Goal: Information Seeking & Learning: Learn about a topic

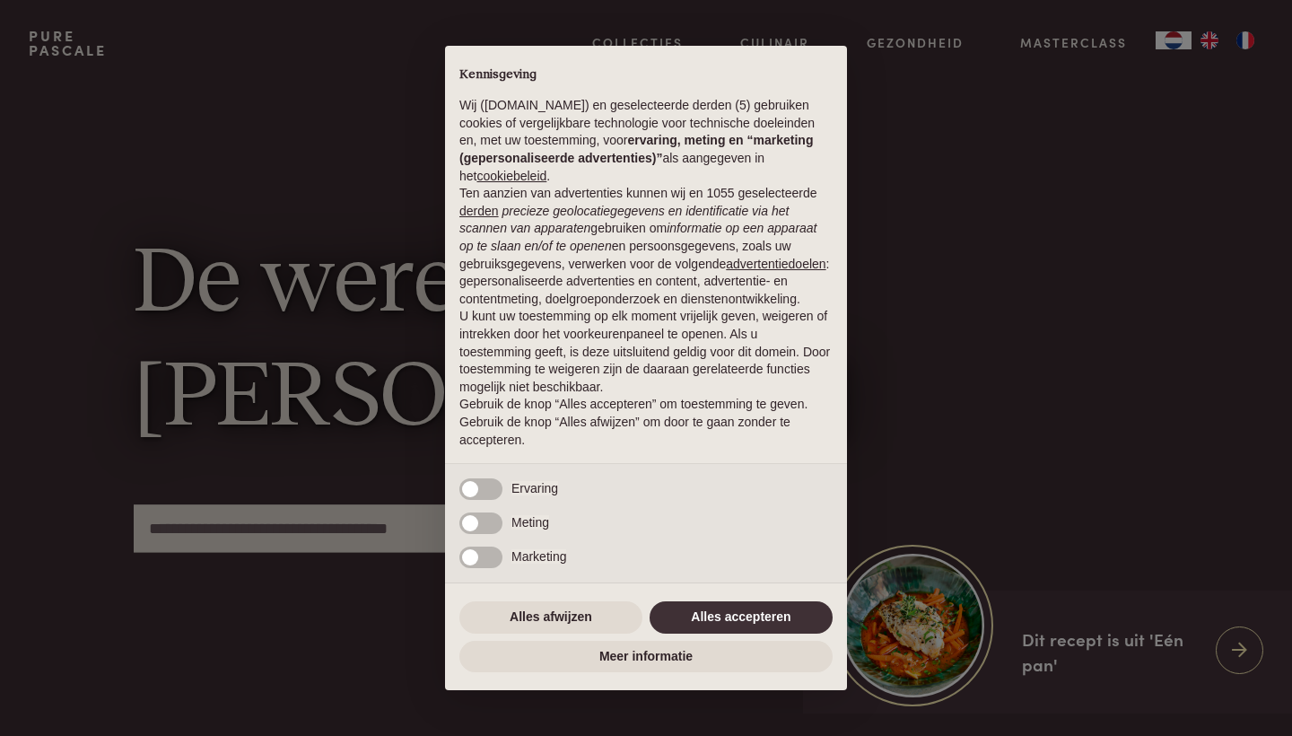
click at [692, 608] on button "Alles accepteren" at bounding box center [741, 617] width 183 height 32
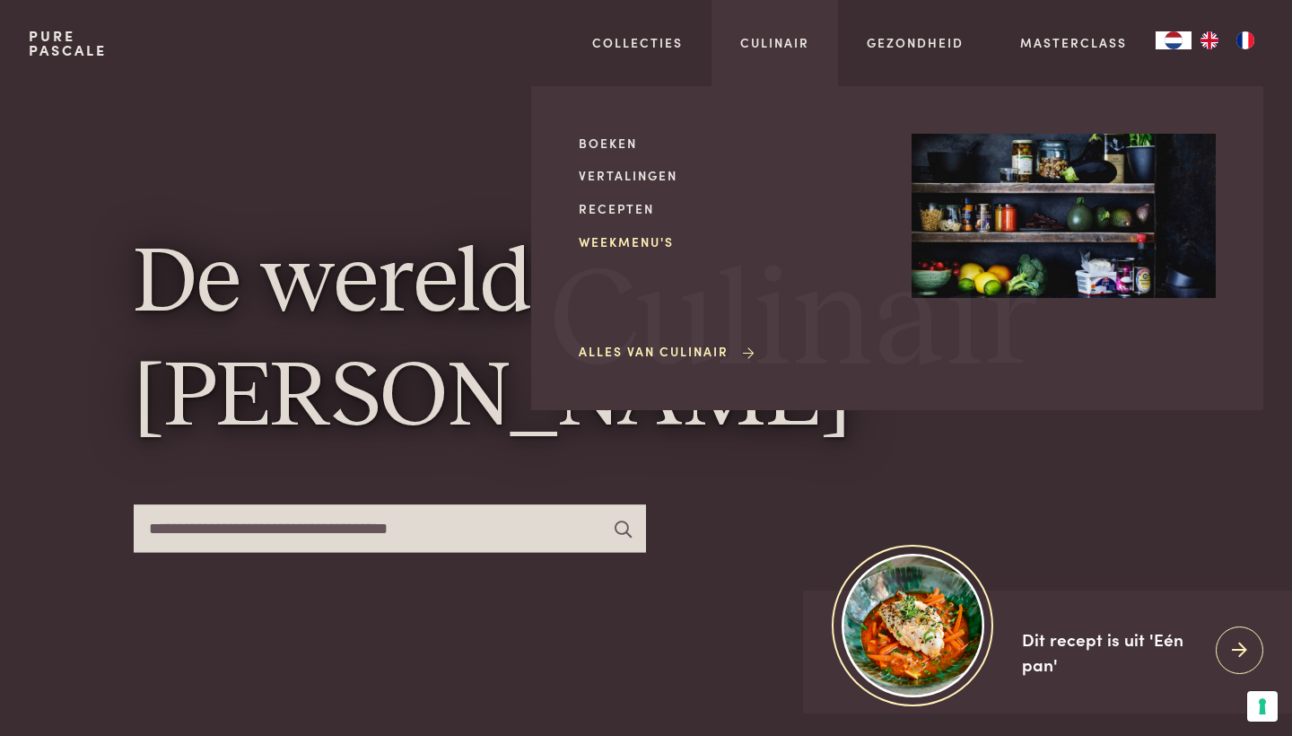
click at [652, 238] on link "Weekmenu's" at bounding box center [731, 241] width 304 height 19
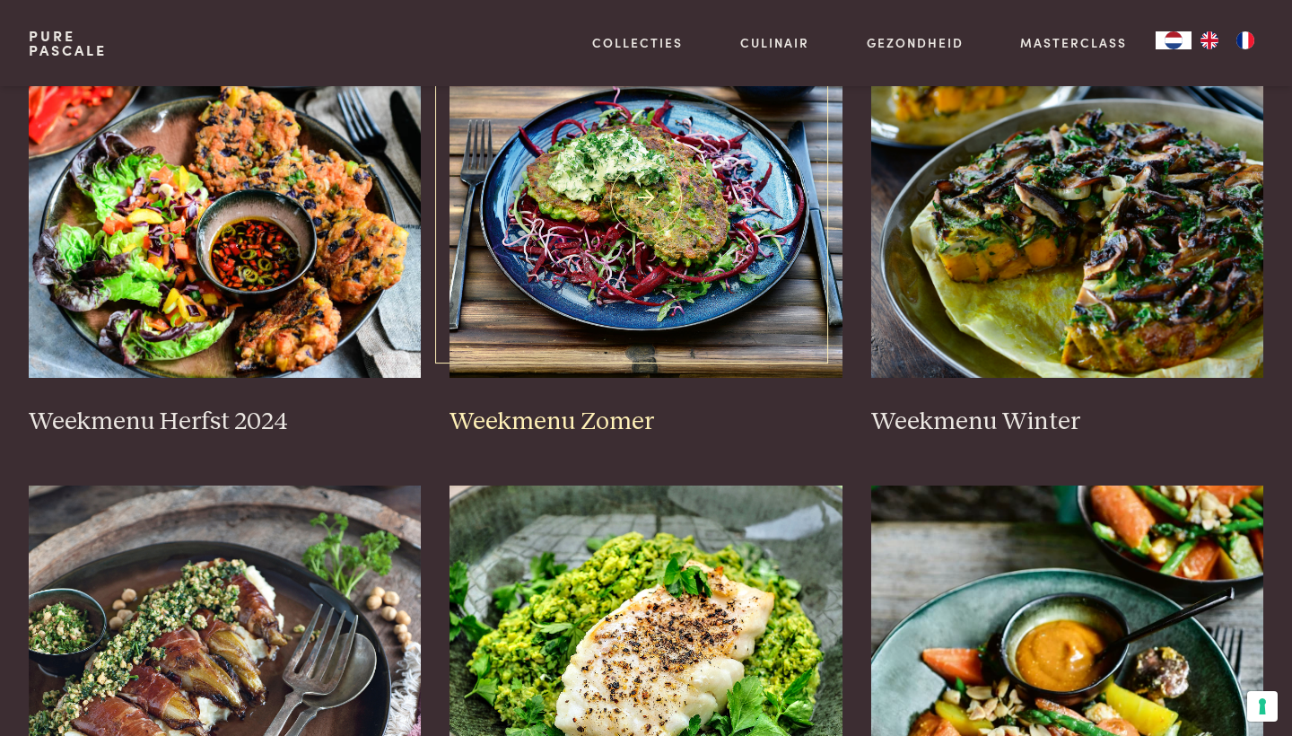
scroll to position [461, 0]
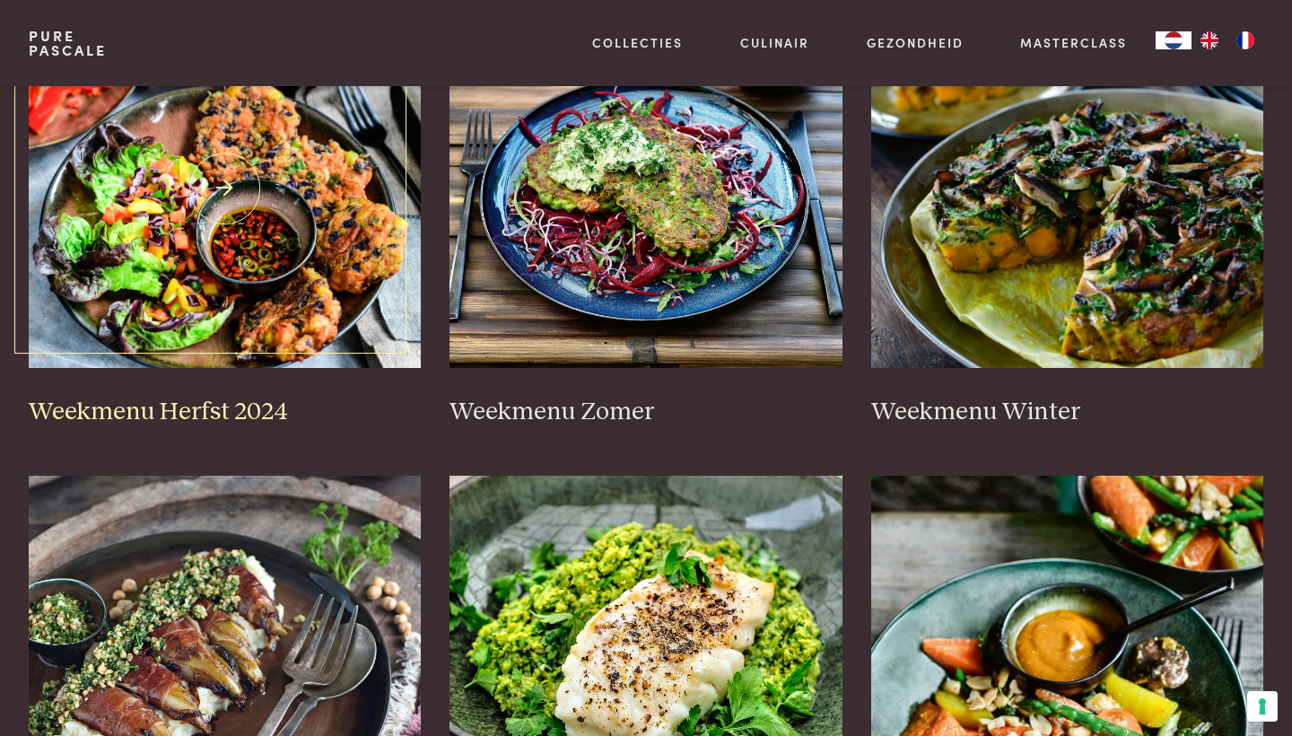
click at [294, 300] on img at bounding box center [225, 188] width 393 height 359
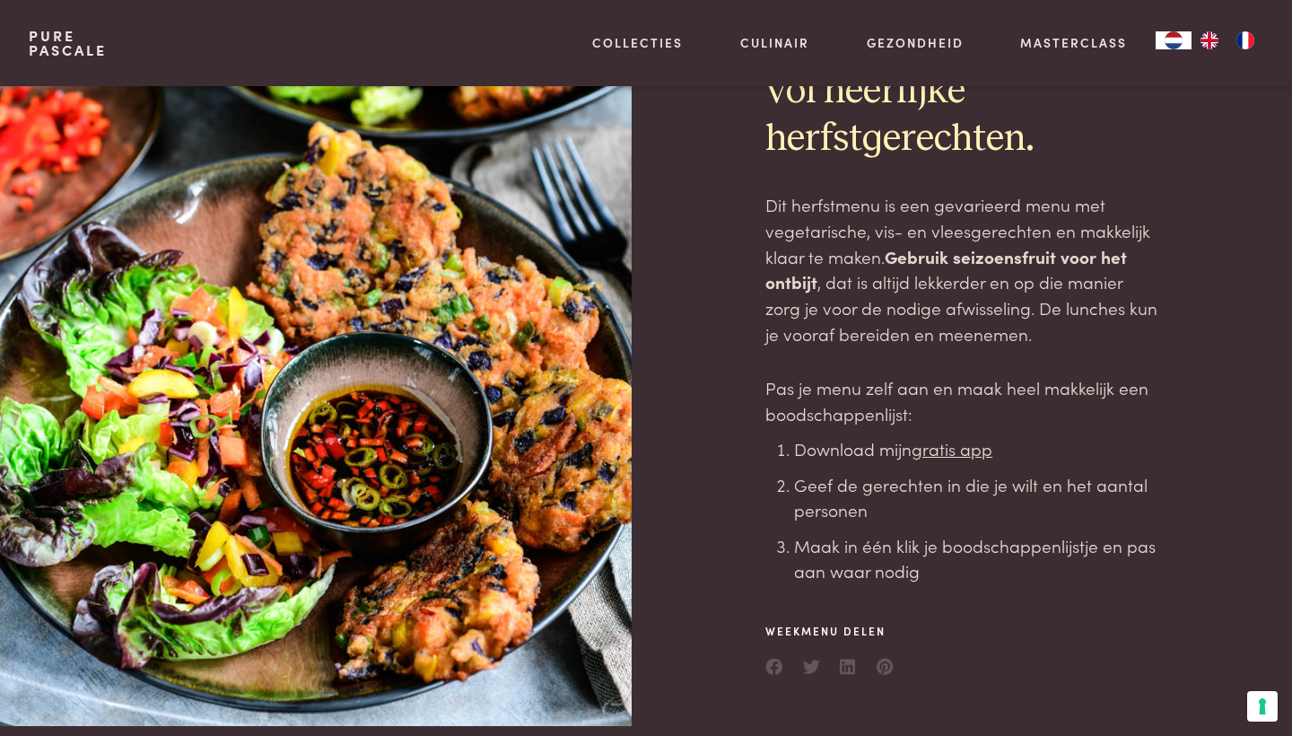
scroll to position [117, 0]
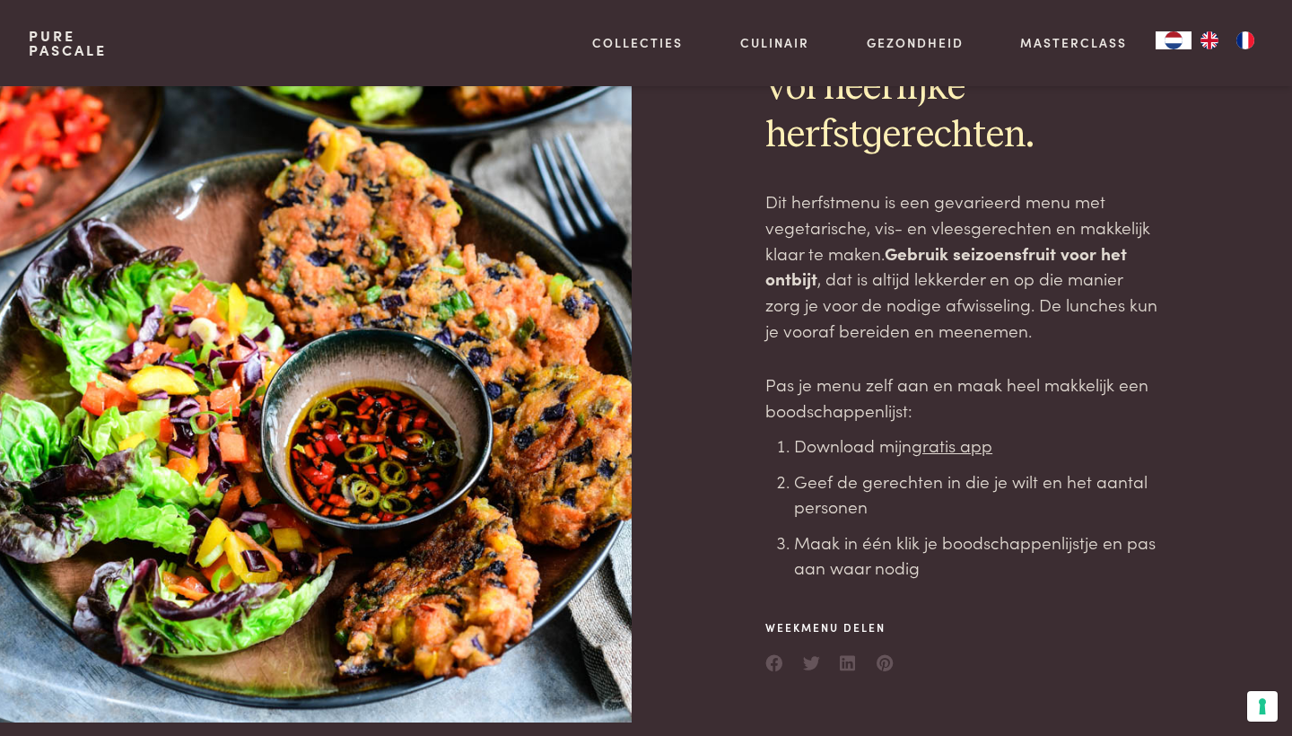
click at [949, 446] on u "gratis app" at bounding box center [952, 445] width 81 height 24
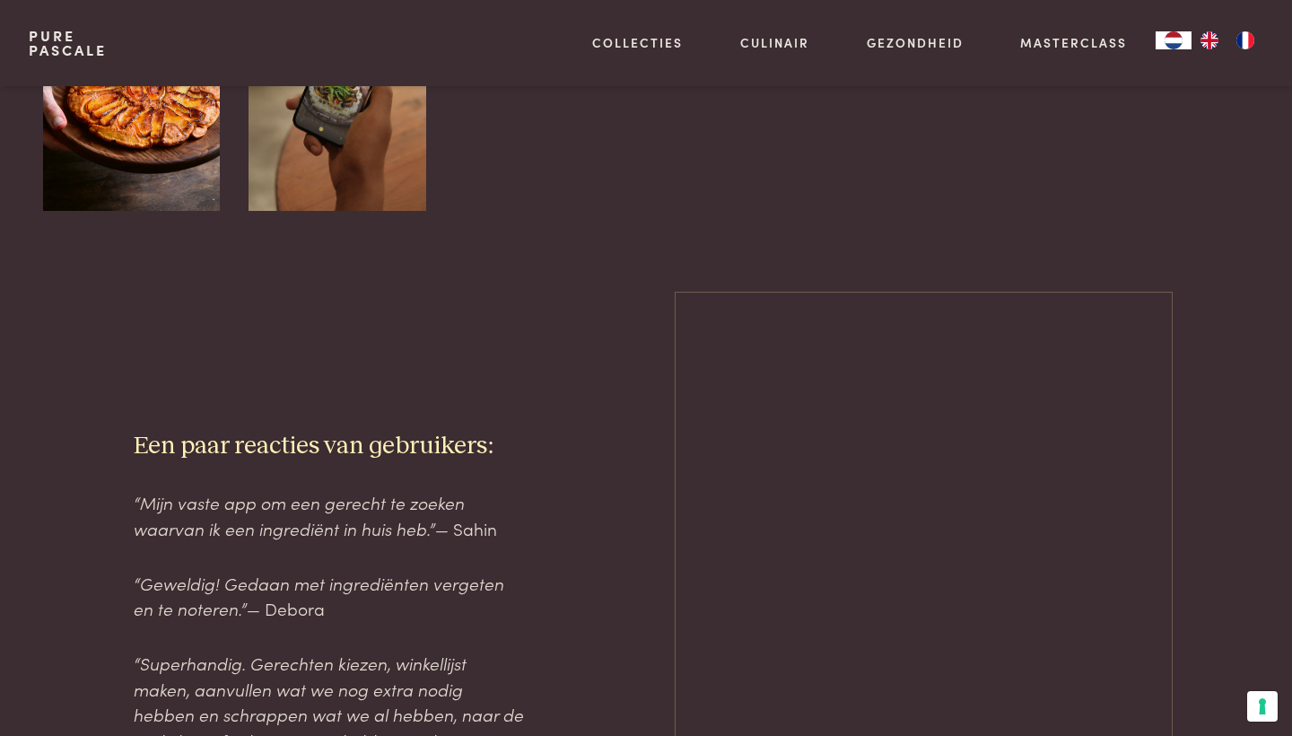
scroll to position [1939, 0]
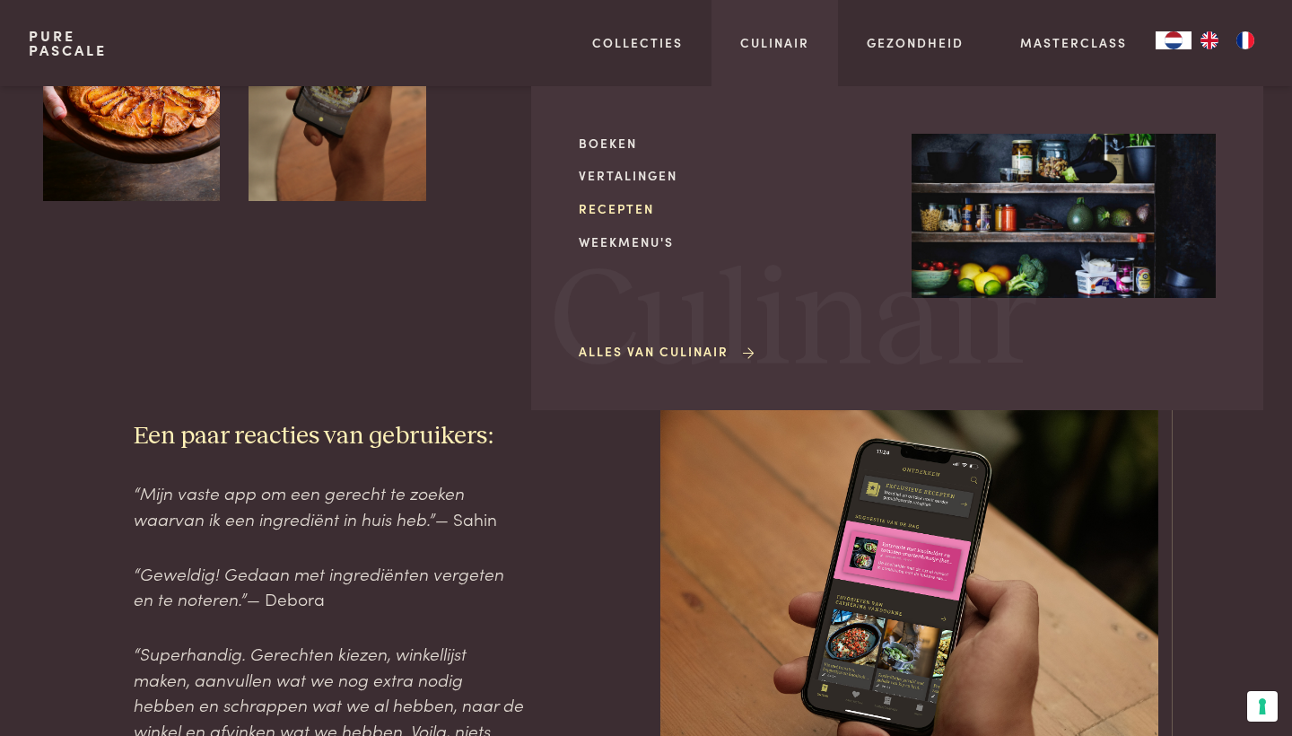
click at [606, 210] on link "Recepten" at bounding box center [731, 208] width 304 height 19
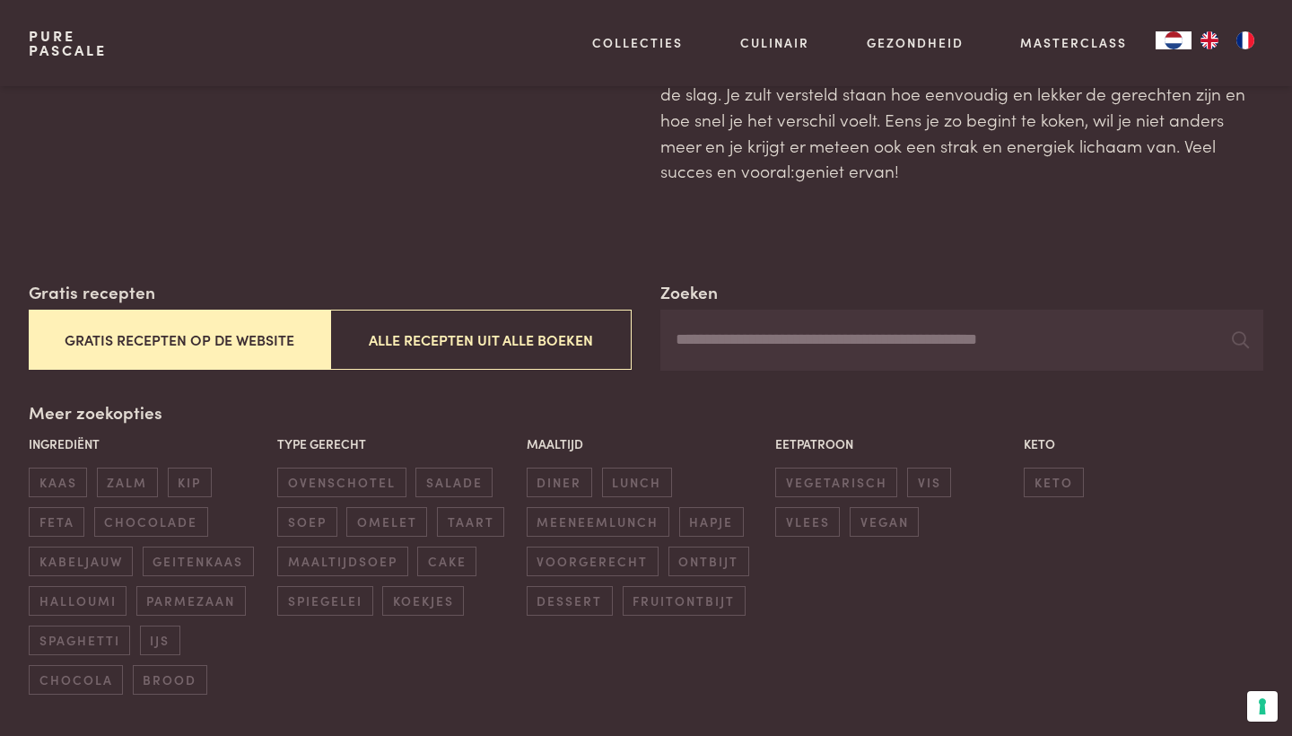
scroll to position [144, 0]
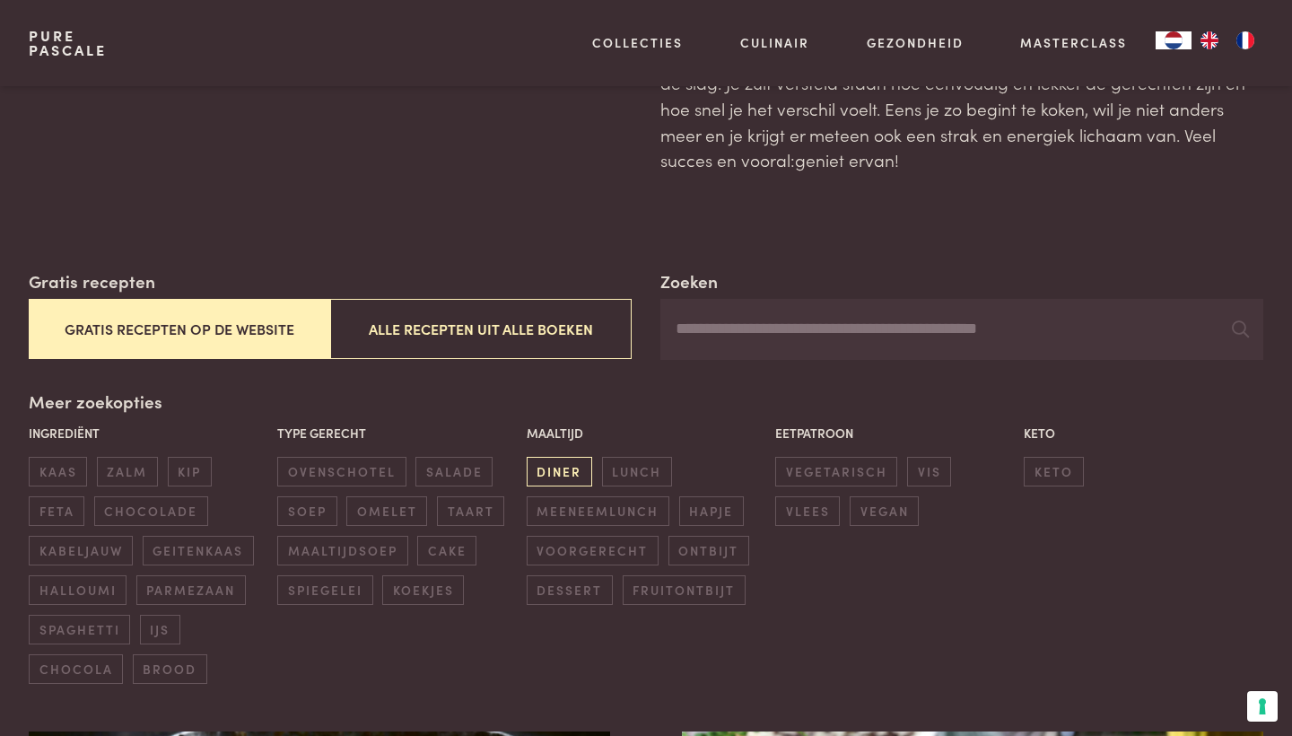
click at [558, 459] on span "diner" at bounding box center [560, 472] width 66 height 30
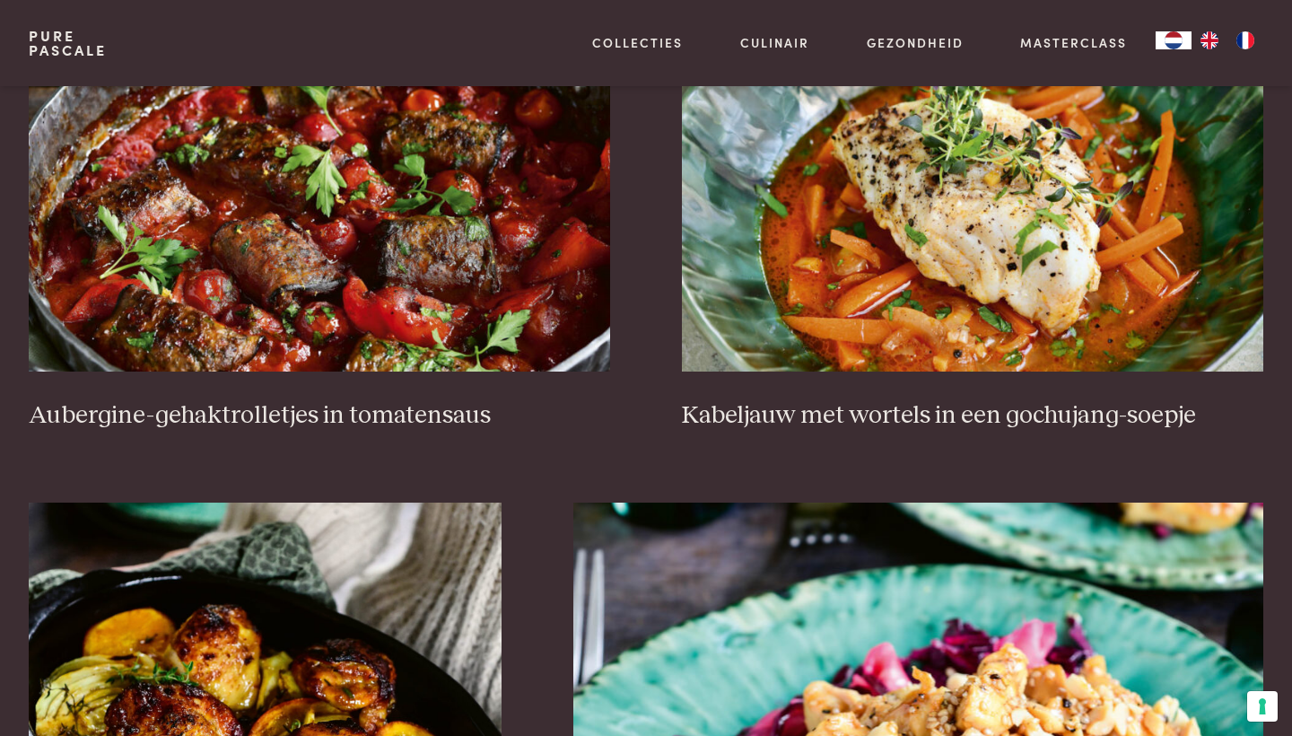
scroll to position [861, 0]
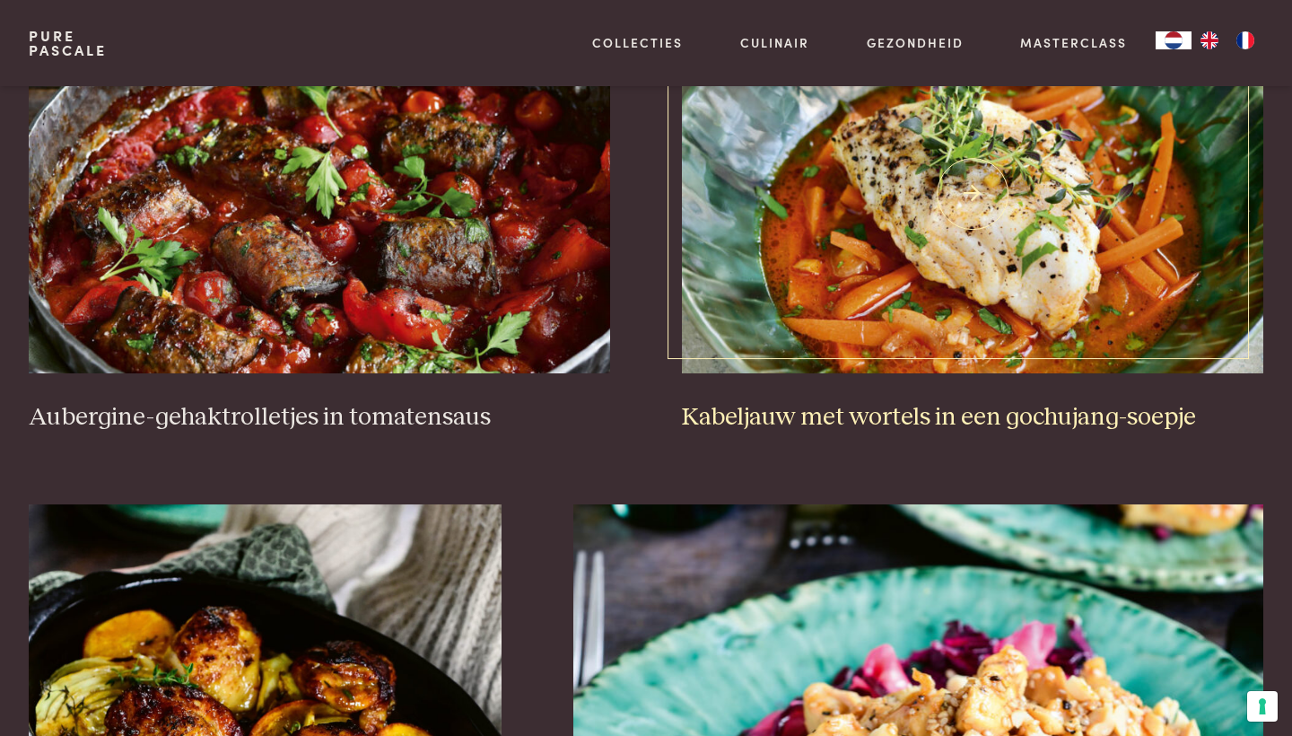
click at [739, 414] on h3 "Kabeljauw met wortels in een gochujang-soepje" at bounding box center [973, 417] width 582 height 31
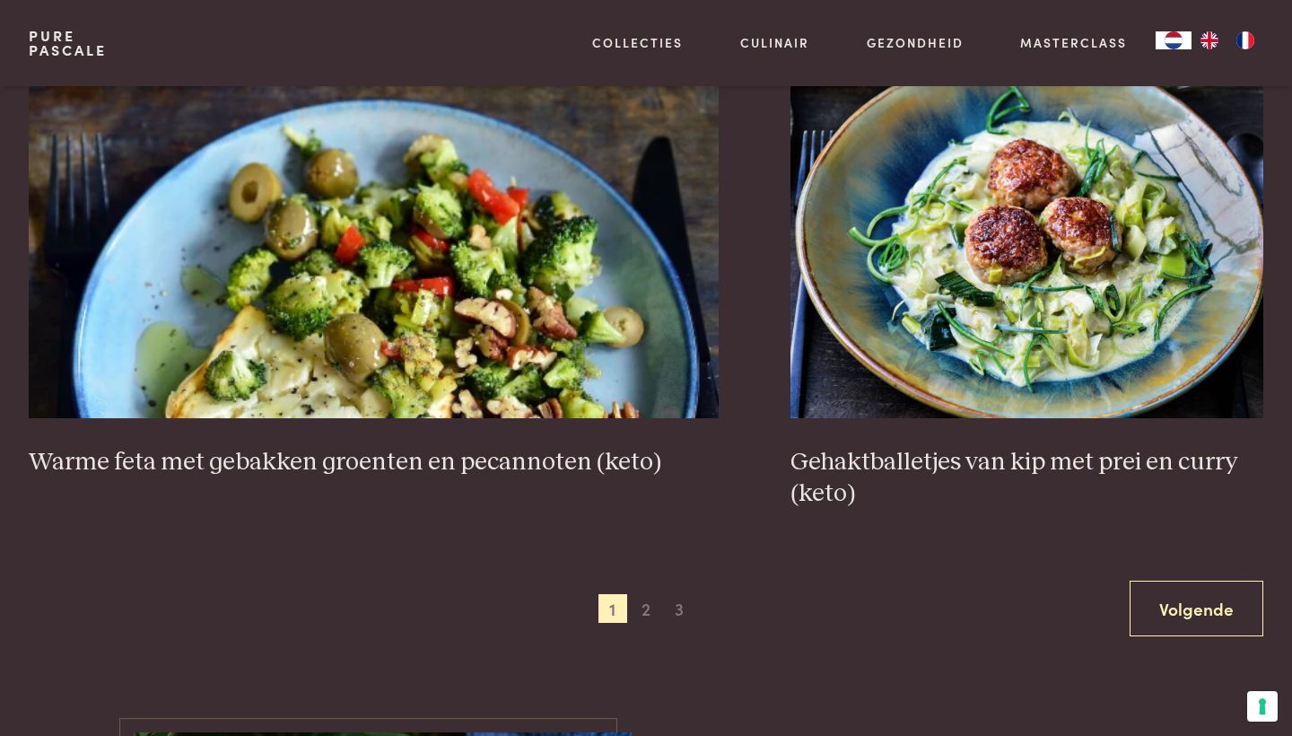
scroll to position [3370, 0]
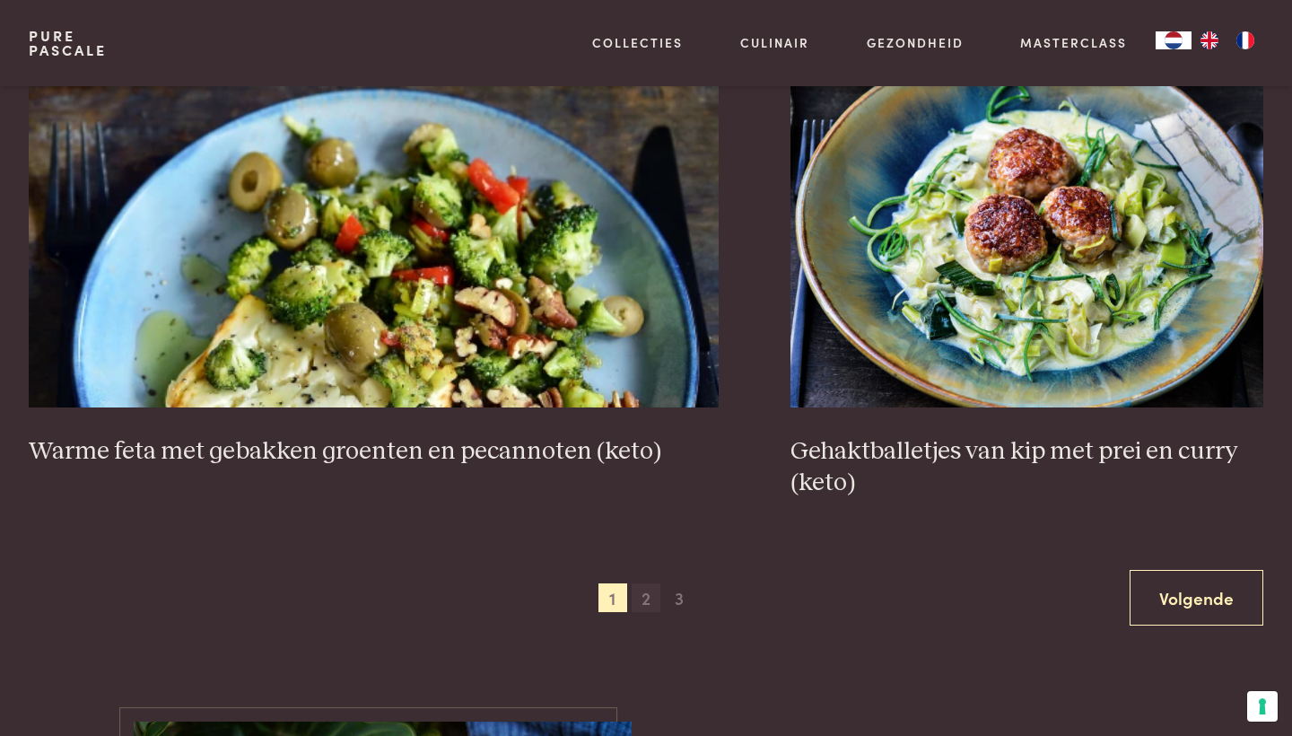
click at [635, 595] on span "2" at bounding box center [646, 597] width 29 height 29
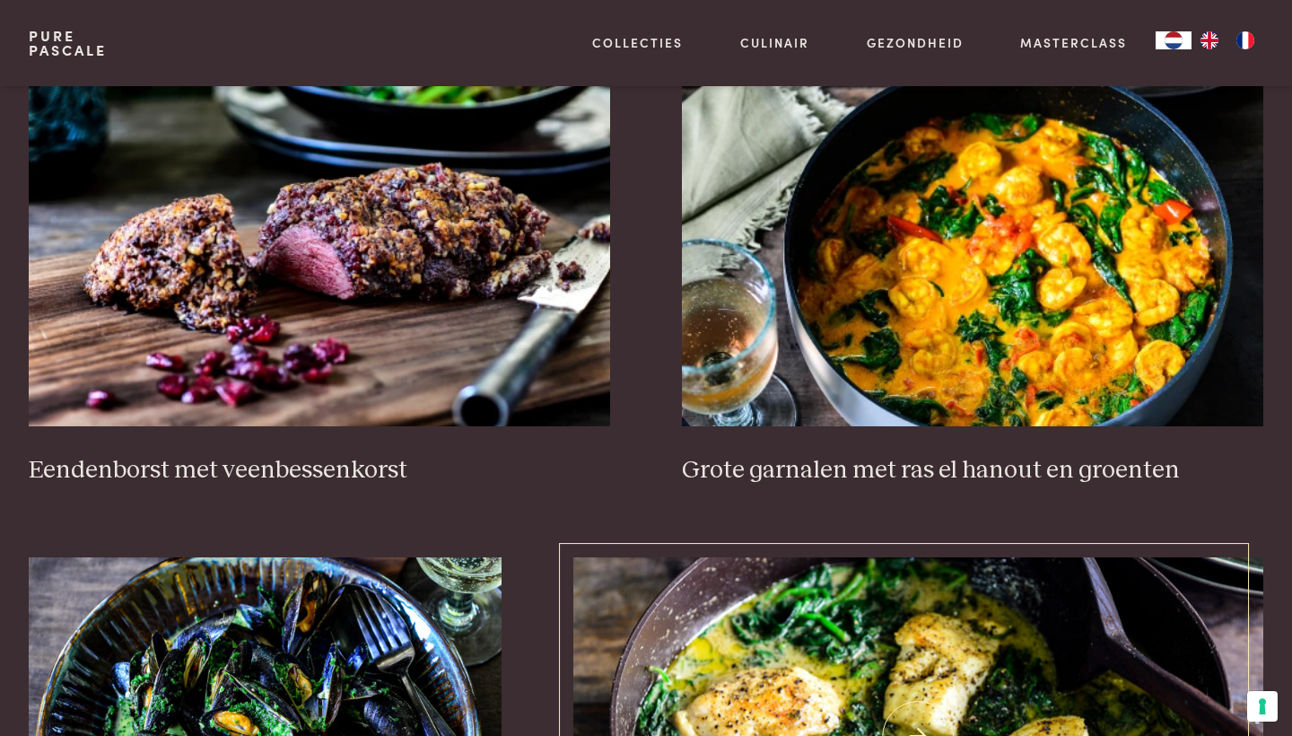
scroll to position [809, 0]
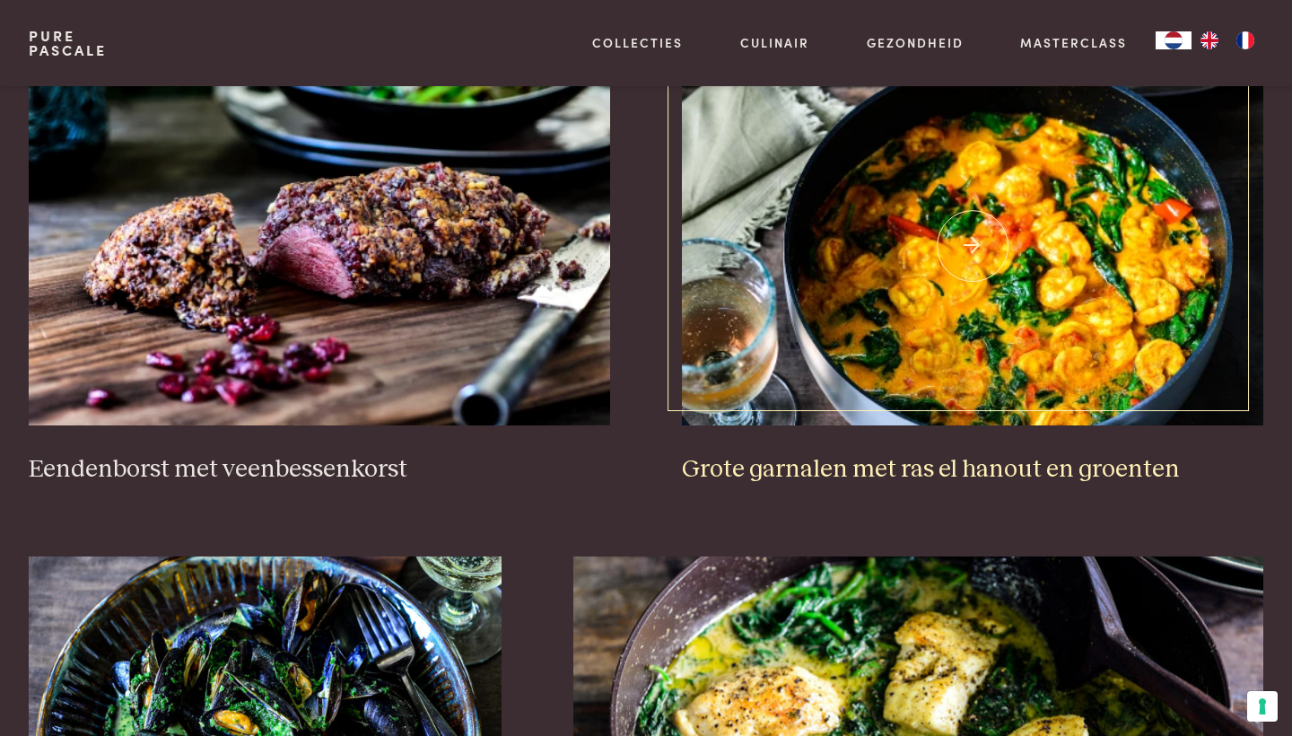
click at [791, 464] on h3 "Grote garnalen met ras el hanout en groenten" at bounding box center [973, 469] width 582 height 31
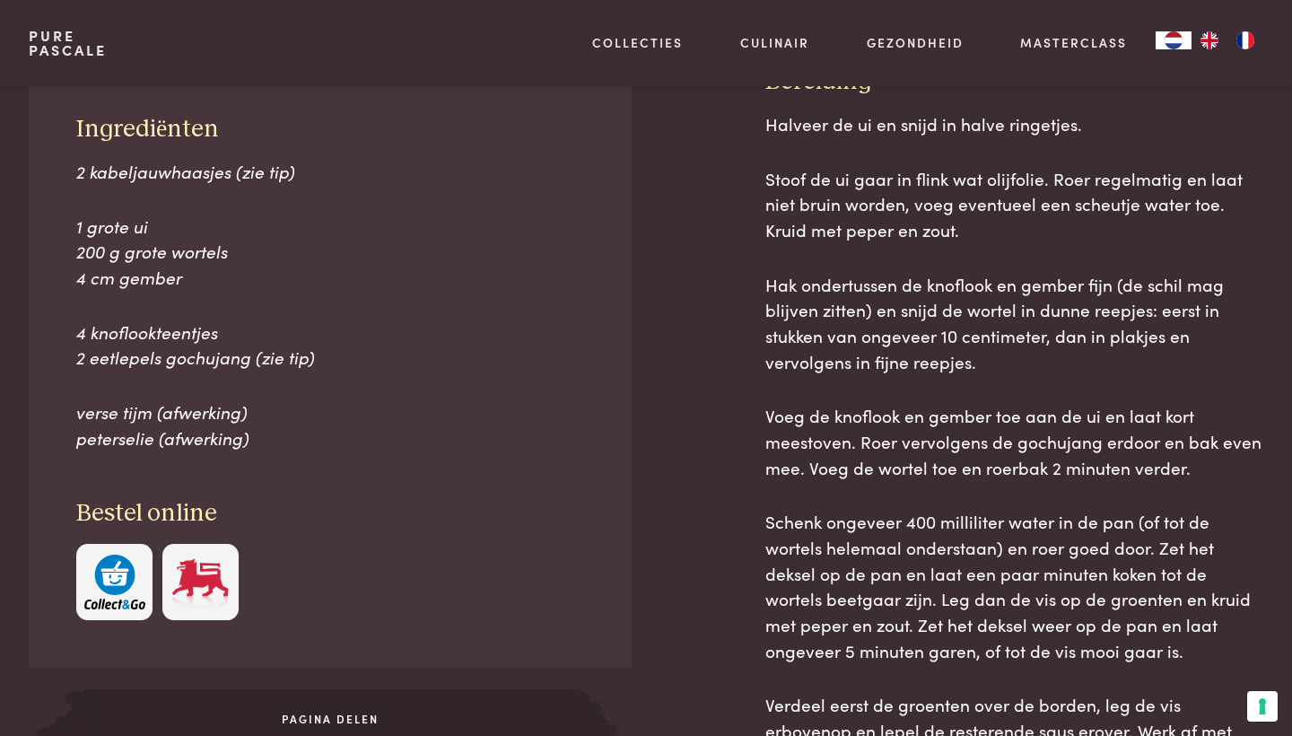
scroll to position [797, 0]
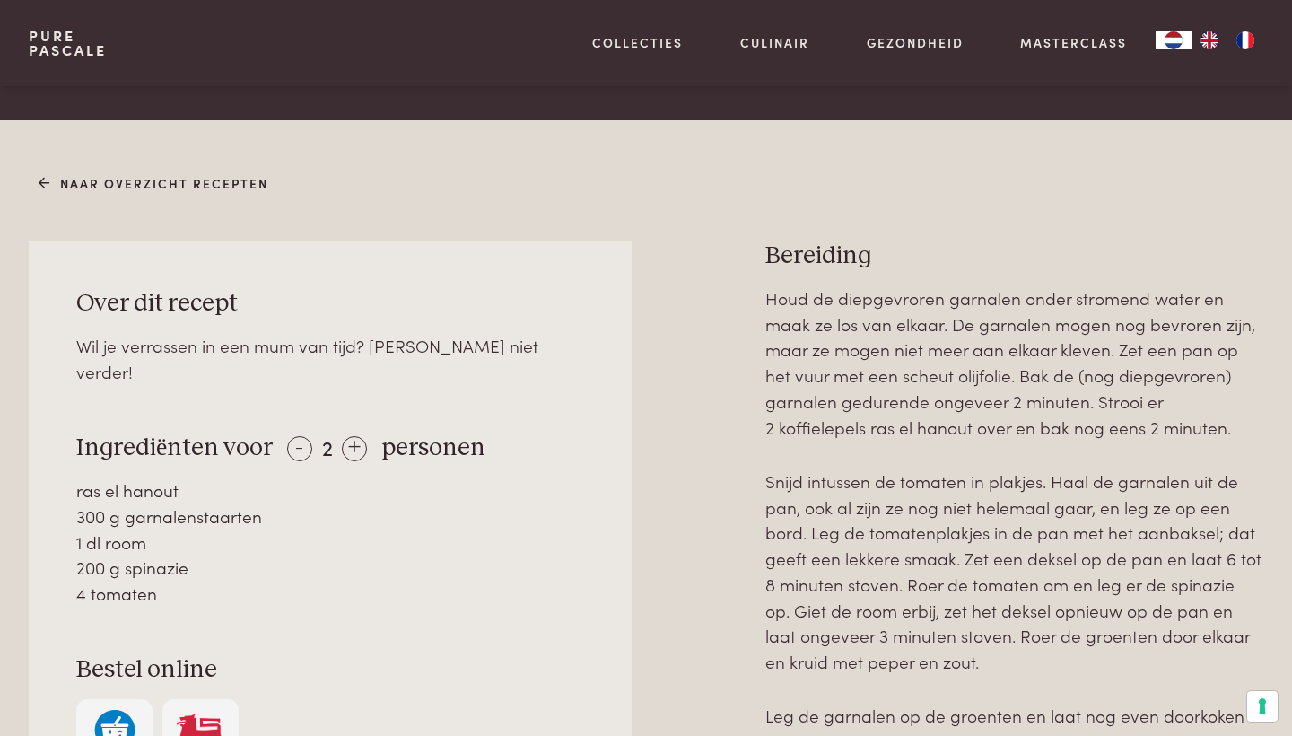
scroll to position [615, 0]
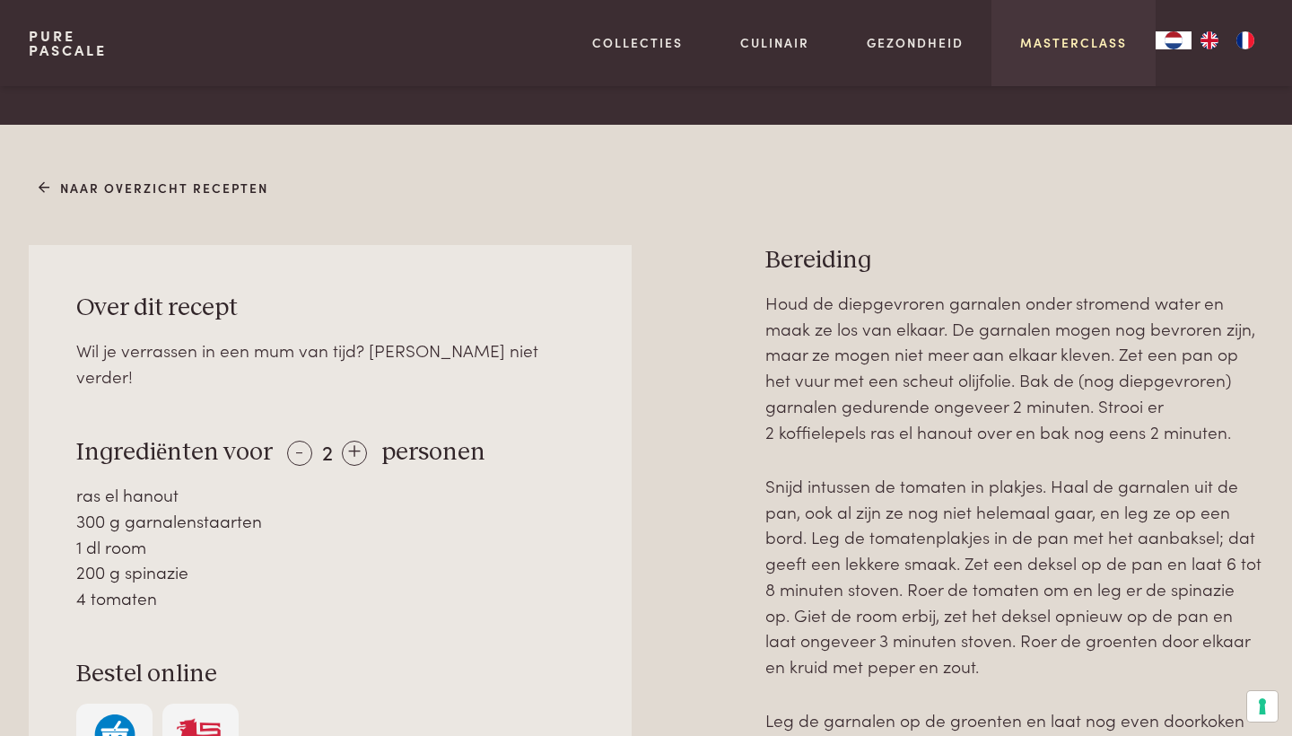
click at [1067, 40] on link "Masterclass" at bounding box center [1073, 42] width 107 height 19
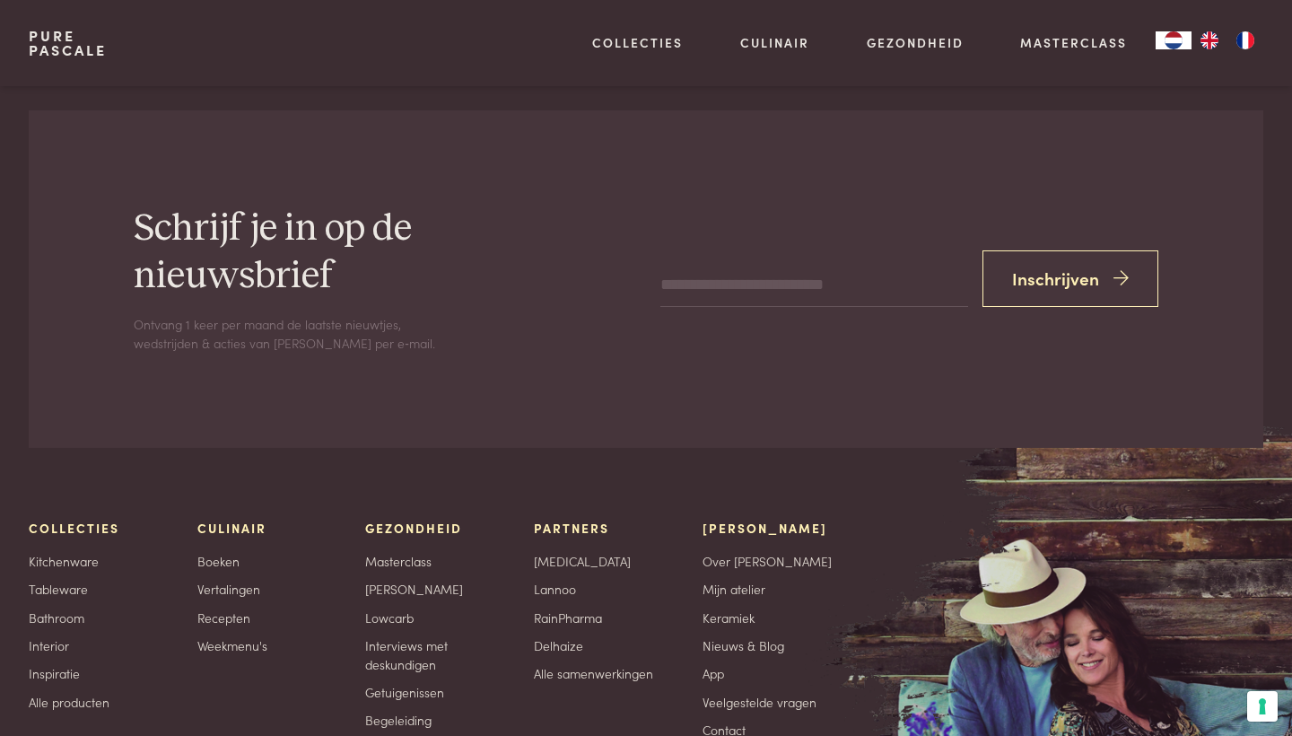
scroll to position [5956, 0]
